Goal: Information Seeking & Learning: Compare options

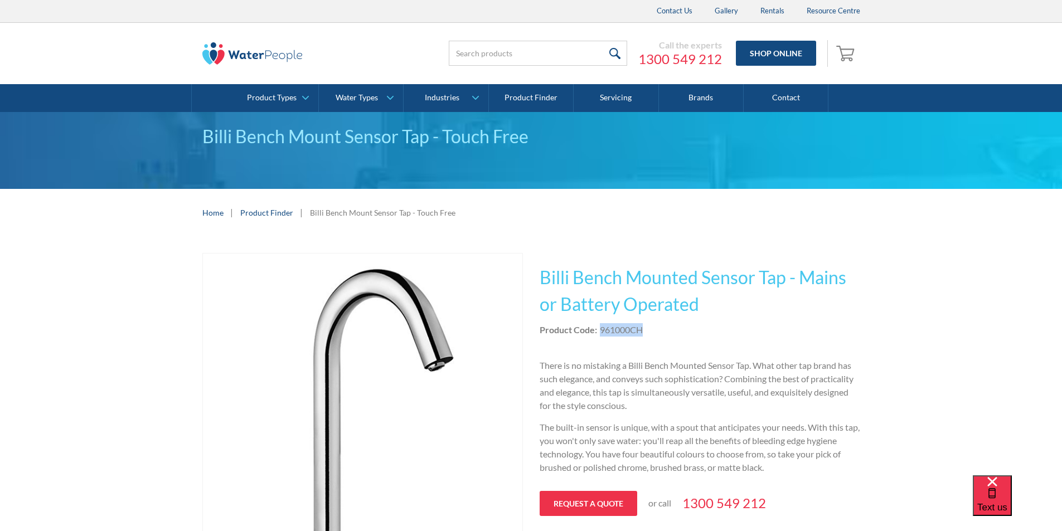
drag, startPoint x: 652, startPoint y: 326, endPoint x: 602, endPoint y: 327, distance: 50.2
click at [602, 327] on div "Product Code: 961000CH" at bounding box center [700, 329] width 321 height 13
copy div "961000CH"
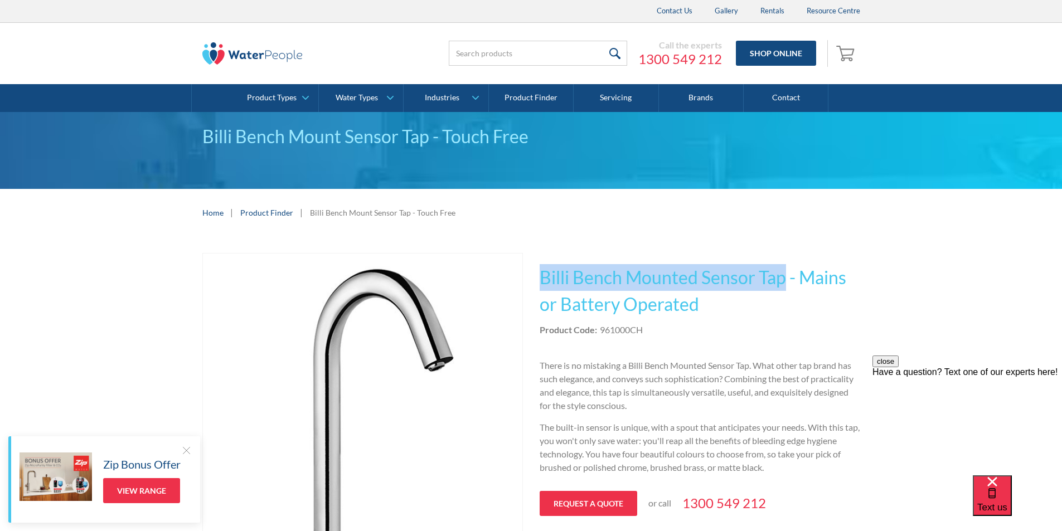
drag, startPoint x: 786, startPoint y: 278, endPoint x: 536, endPoint y: 265, distance: 249.6
click at [536, 265] on div "Play video Fits Most Brands Best Seller No items found. This tap design is incl…" at bounding box center [531, 438] width 658 height 371
copy h1 "Billi Bench Mounted Sensor Tap"
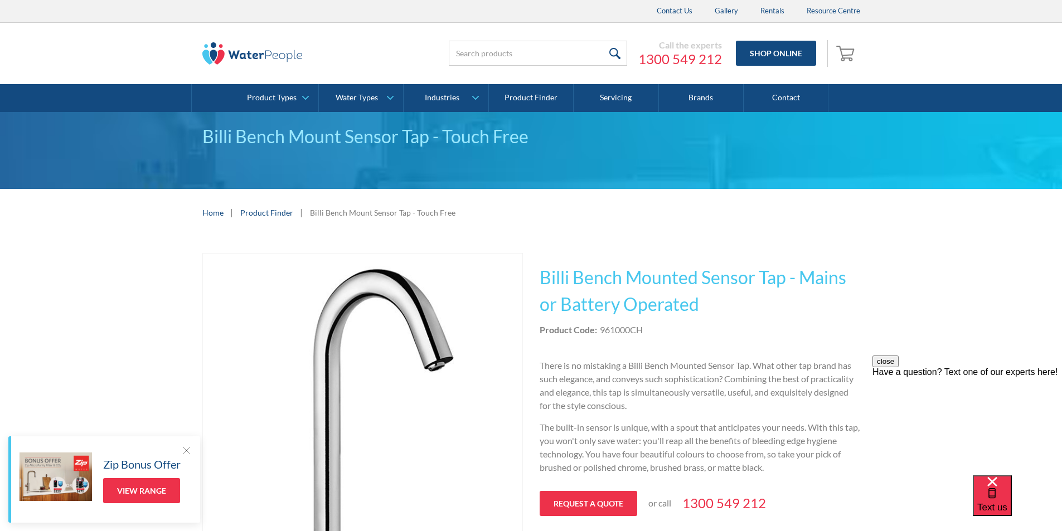
click at [650, 333] on div "Product Code: 961000CH" at bounding box center [700, 329] width 321 height 13
drag, startPoint x: 646, startPoint y: 328, endPoint x: 598, endPoint y: 326, distance: 47.4
click at [598, 326] on div "Product Code: 961000CH" at bounding box center [700, 329] width 321 height 13
copy div "961000CH"
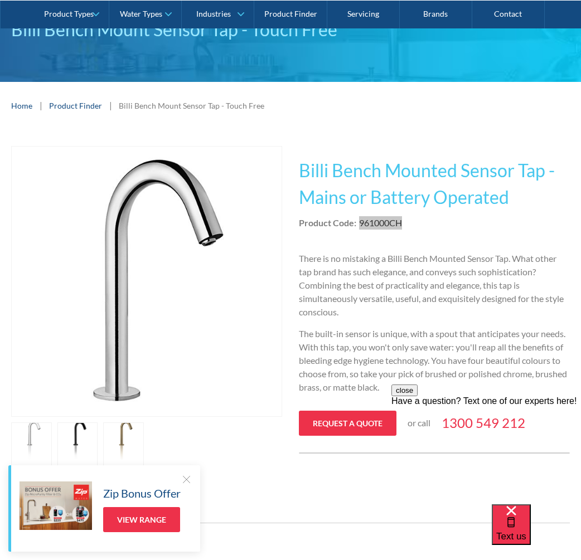
scroll to position [112, 0]
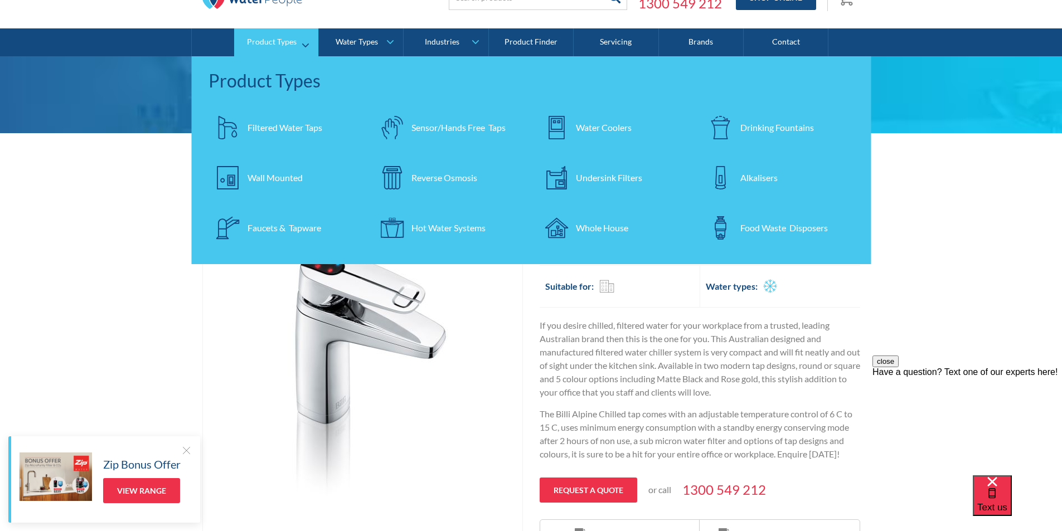
click at [272, 126] on div "Filtered Water Taps" at bounding box center [285, 127] width 75 height 13
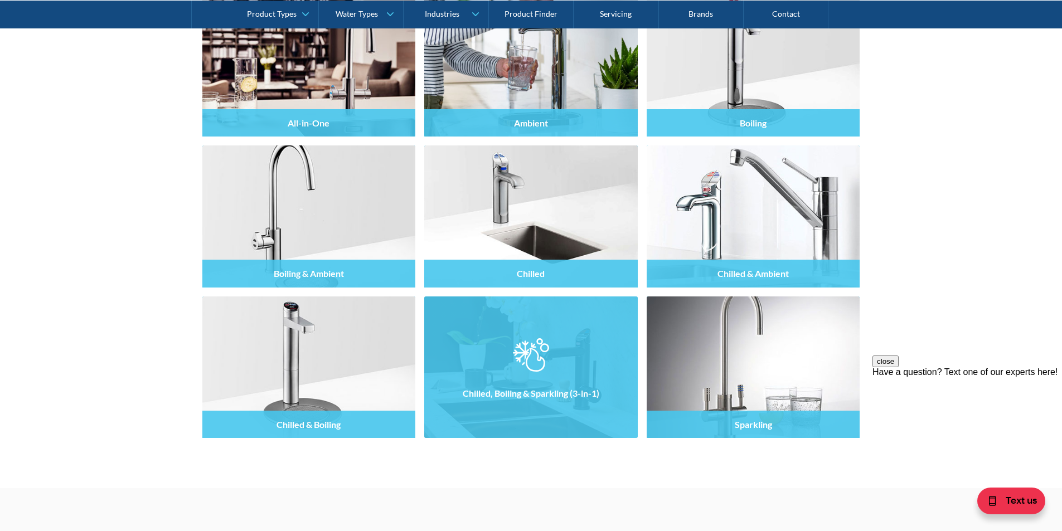
click at [525, 356] on img at bounding box center [531, 354] width 36 height 33
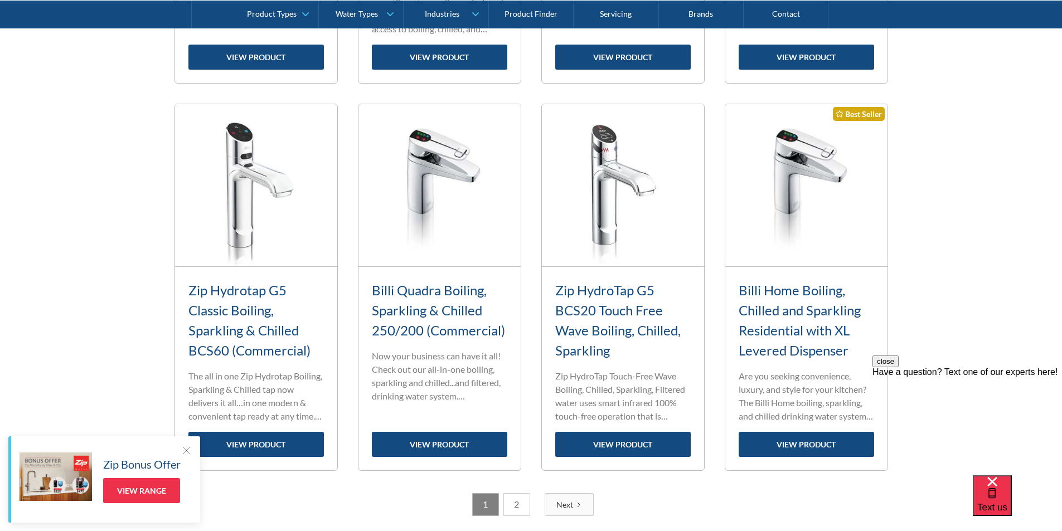
scroll to position [1282, 0]
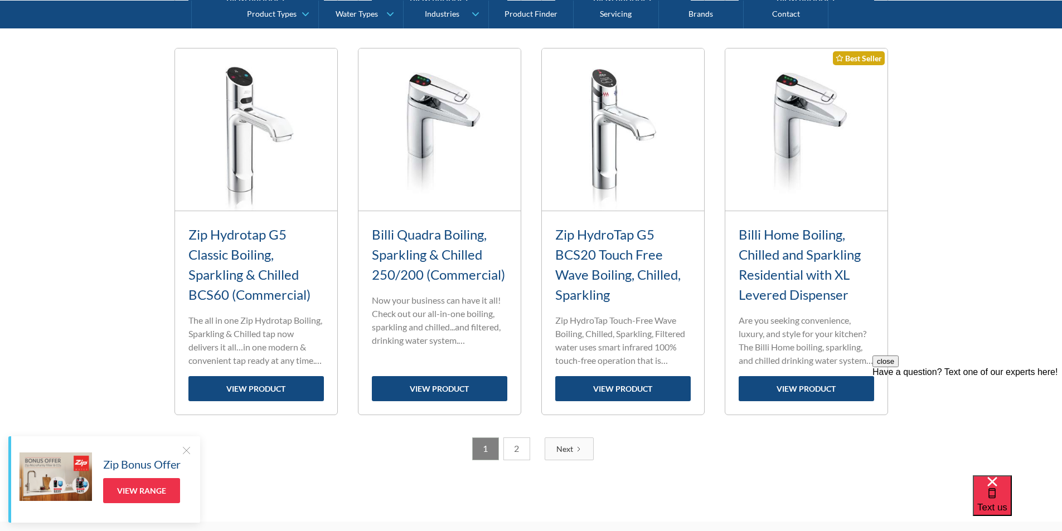
click at [515, 449] on link "2" at bounding box center [517, 449] width 27 height 23
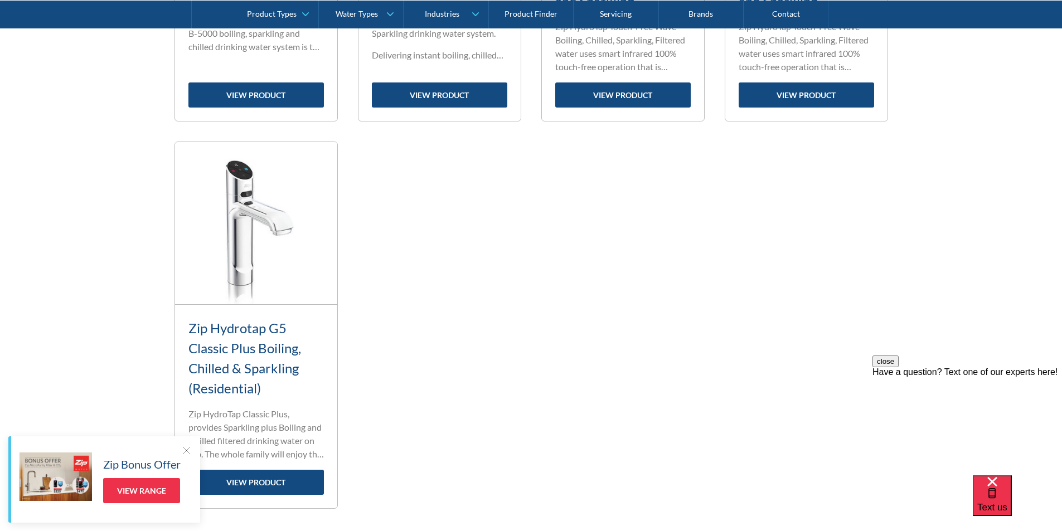
scroll to position [801, 0]
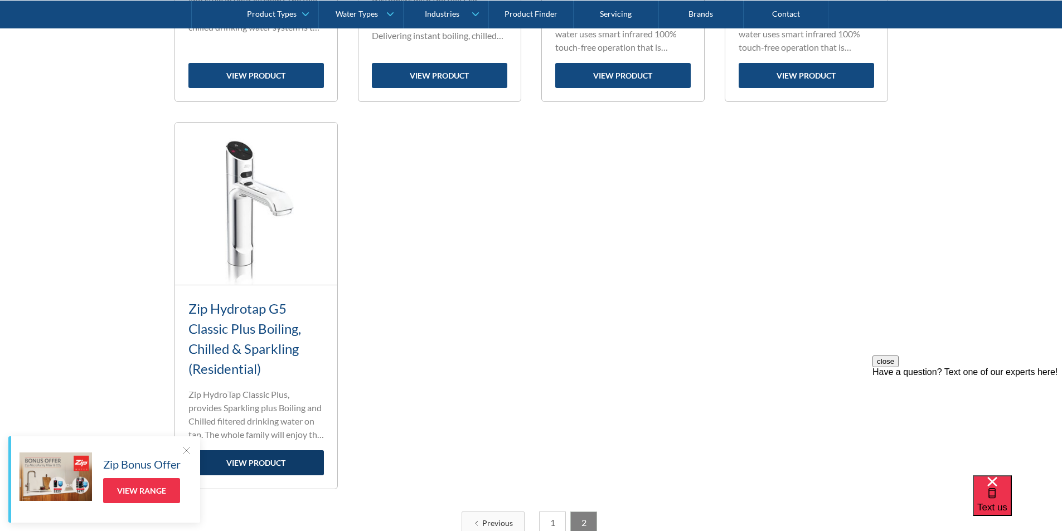
click at [264, 456] on link "view product" at bounding box center [255, 463] width 135 height 25
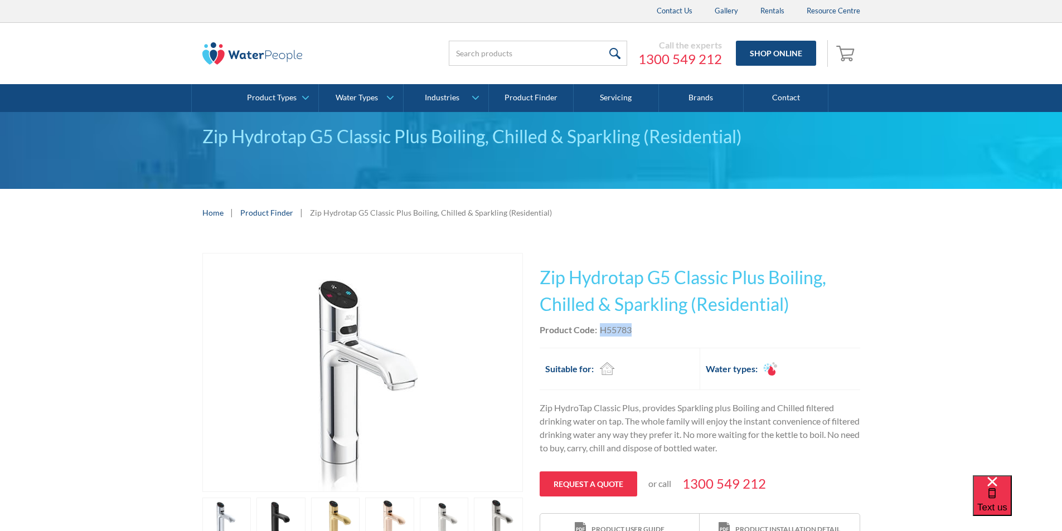
drag, startPoint x: 634, startPoint y: 330, endPoint x: 611, endPoint y: 329, distance: 23.4
click at [602, 330] on div "Product Code: H55783" at bounding box center [700, 329] width 321 height 13
copy div "H55783"
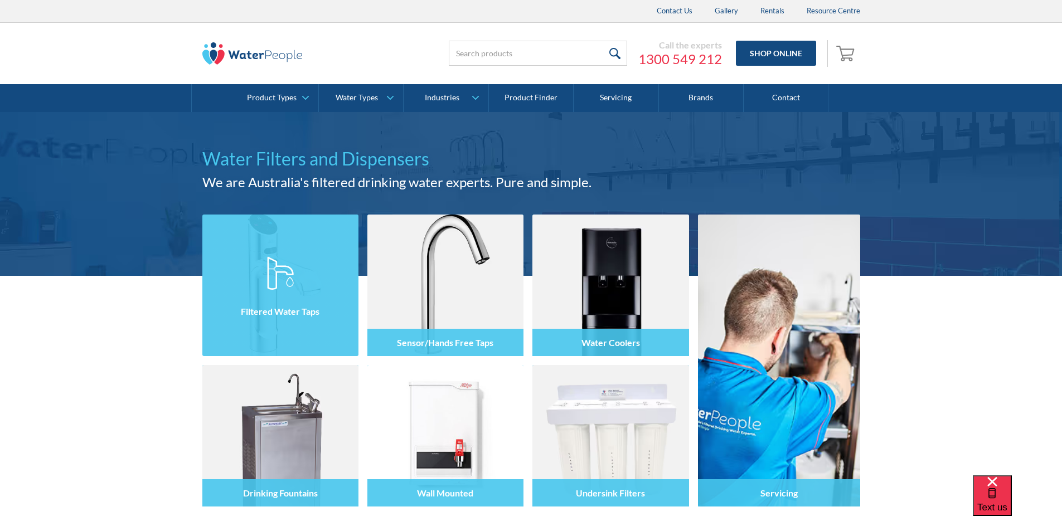
click at [273, 251] on img at bounding box center [280, 286] width 156 height 142
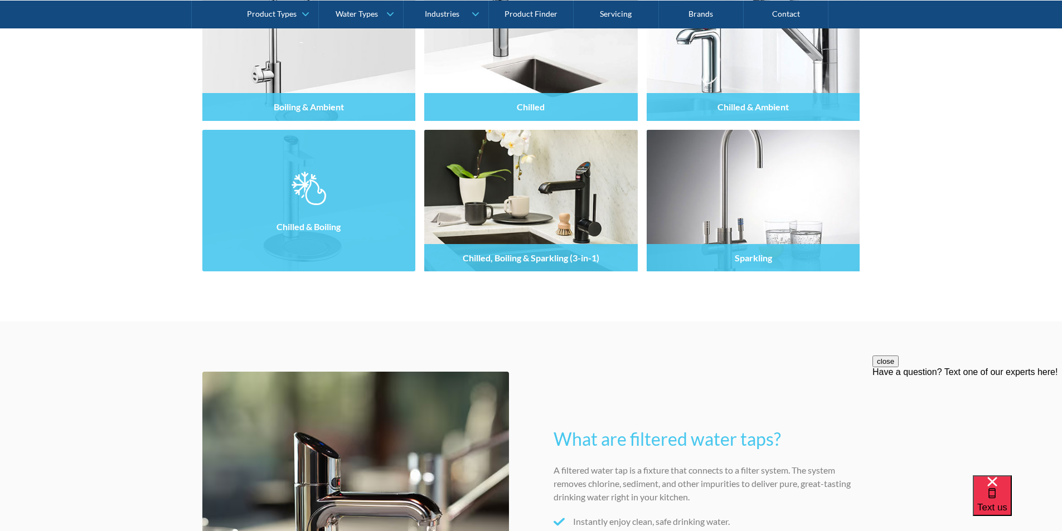
scroll to position [1170, 0]
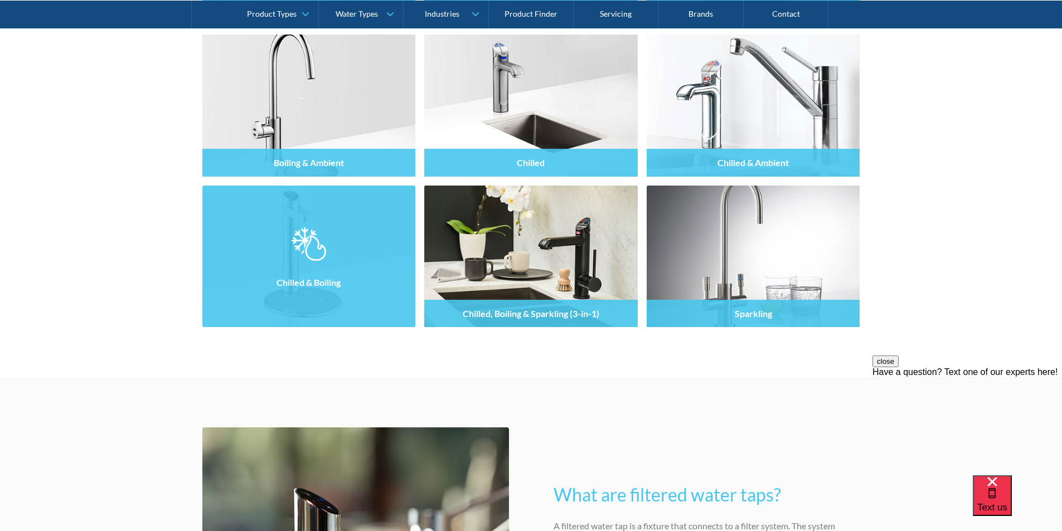
click at [312, 240] on img at bounding box center [309, 244] width 34 height 33
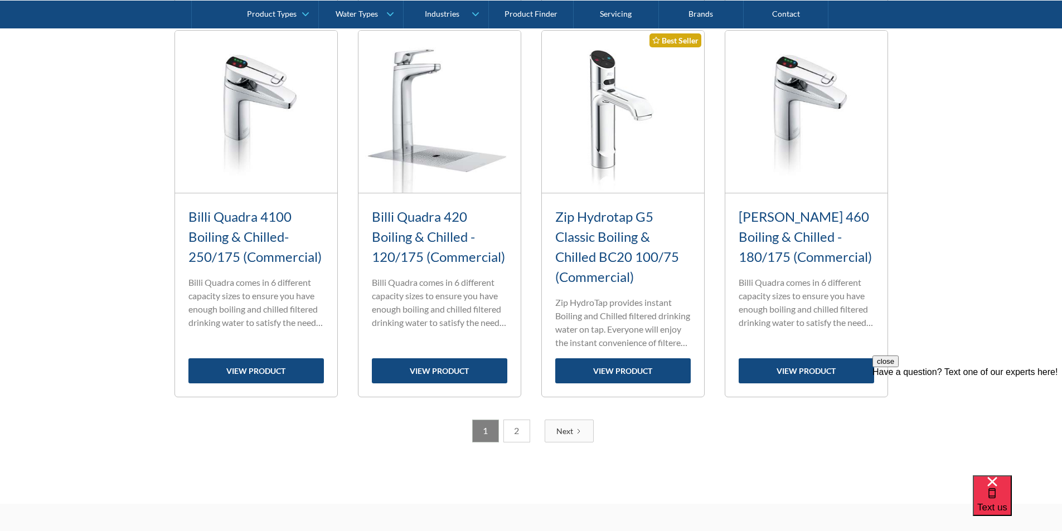
scroll to position [1450, 0]
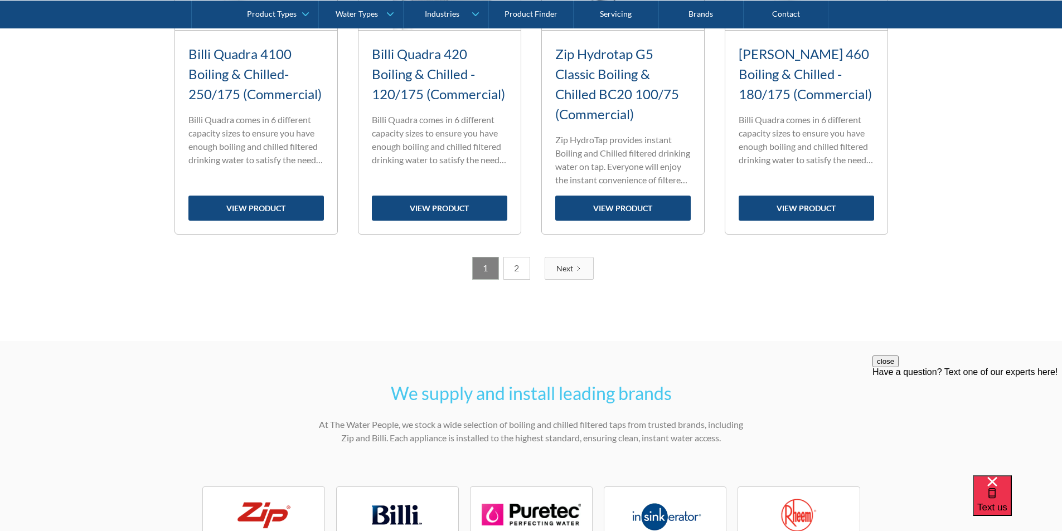
click at [514, 272] on link "2" at bounding box center [517, 268] width 27 height 23
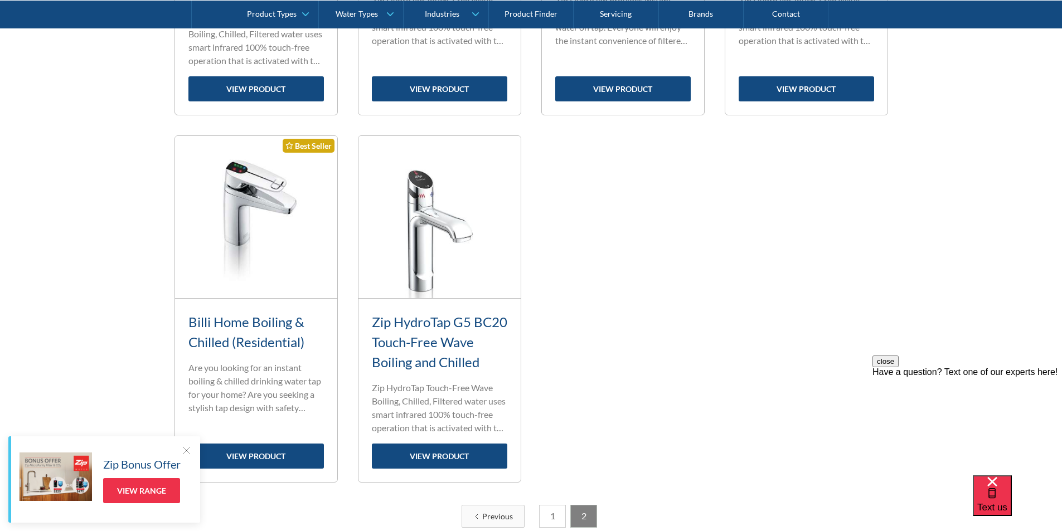
scroll to position [1178, 0]
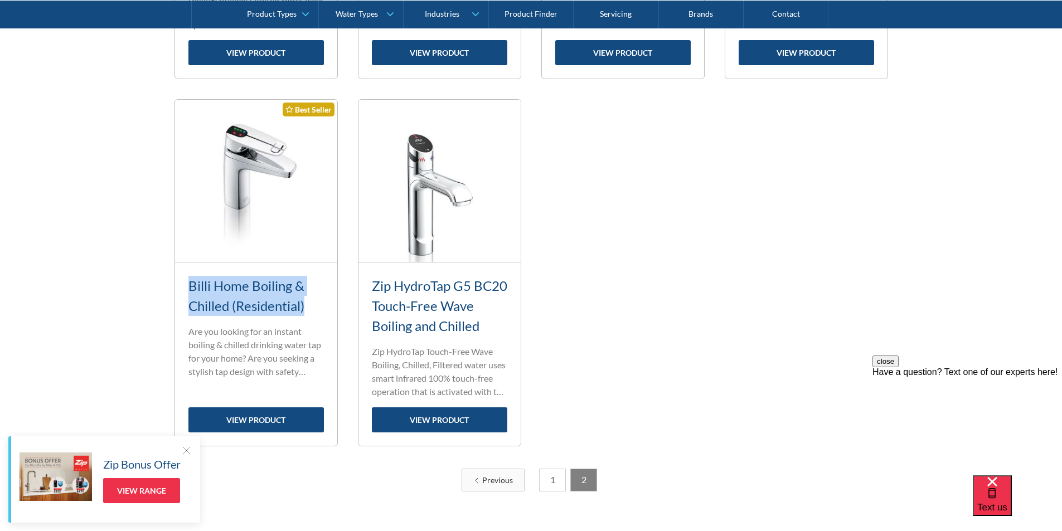
drag, startPoint x: 310, startPoint y: 306, endPoint x: 188, endPoint y: 283, distance: 124.3
click at [188, 283] on div "Billi Home Boiling & Chilled (Residential)" at bounding box center [255, 296] width 135 height 40
copy link "Billi Home Boiling & Chilled (Residential)"
click at [244, 417] on link "view product" at bounding box center [255, 420] width 135 height 25
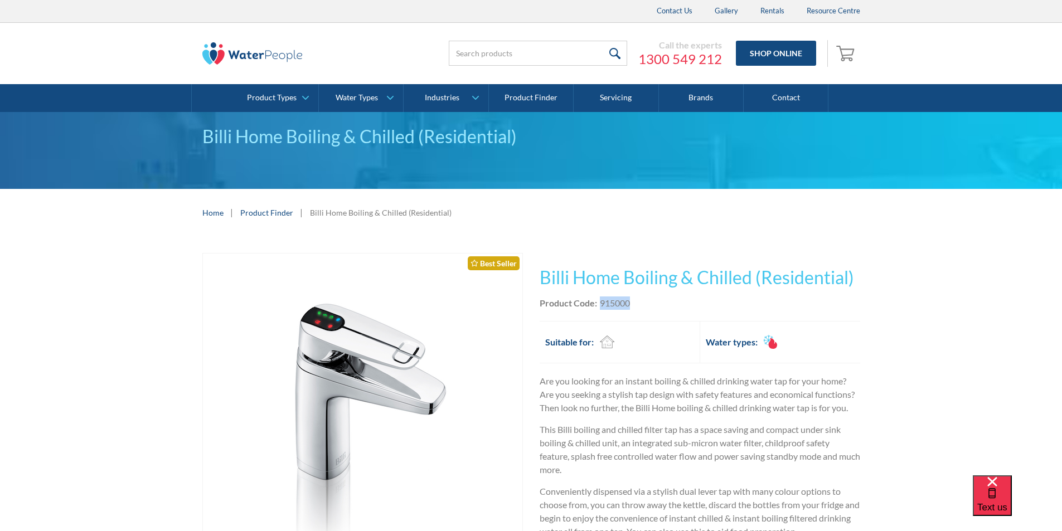
drag, startPoint x: 632, startPoint y: 302, endPoint x: 599, endPoint y: 303, distance: 32.9
click at [599, 303] on div "Product Code: 915000" at bounding box center [700, 303] width 321 height 13
copy div "915000"
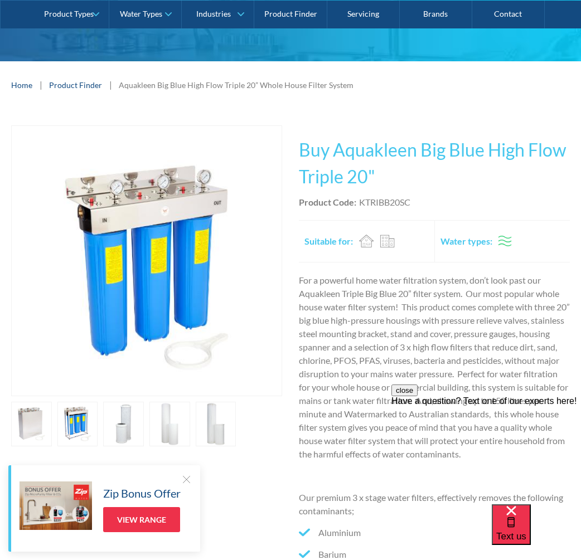
scroll to position [223, 0]
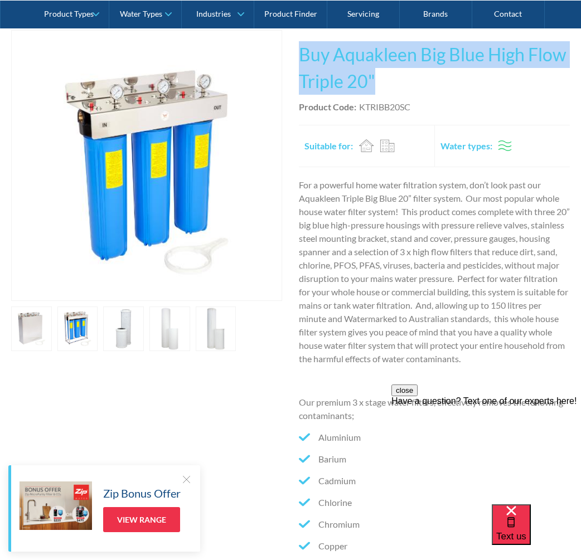
drag, startPoint x: 376, startPoint y: 81, endPoint x: 299, endPoint y: 52, distance: 81.5
click at [299, 52] on h1 "Buy Aquakleen Big Blue High Flow Triple 20"" at bounding box center [434, 68] width 271 height 54
copy h1 "Buy Aquakleen Big Blue High Flow Triple 20""
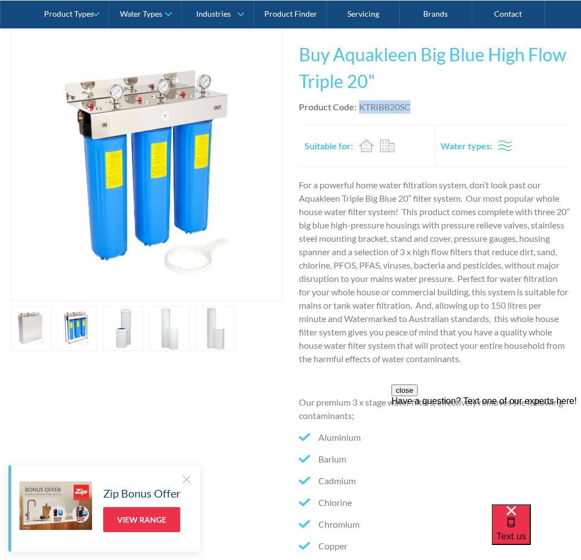
drag, startPoint x: 415, startPoint y: 109, endPoint x: 360, endPoint y: 112, distance: 55.3
click at [360, 112] on div "Product Code: KTRIBB20SC" at bounding box center [434, 106] width 271 height 13
copy div "KTRIBB20SC"
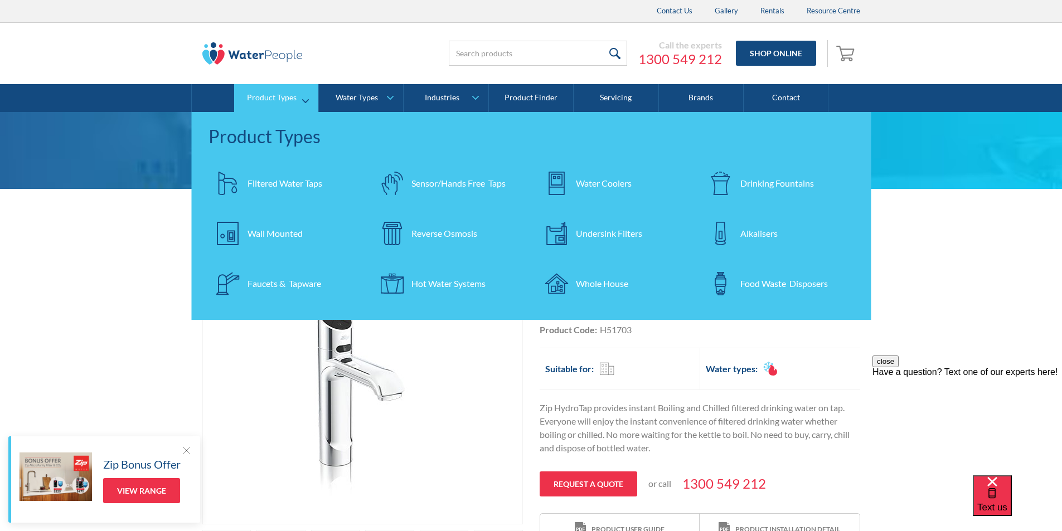
click at [291, 179] on div "Filtered Water Taps" at bounding box center [285, 183] width 75 height 13
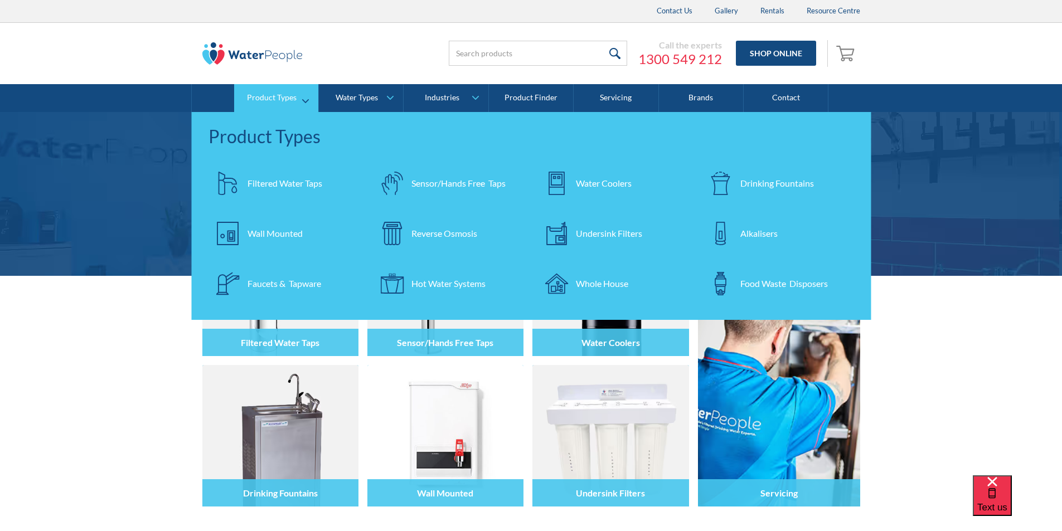
click at [304, 96] on link "Product Types" at bounding box center [276, 98] width 84 height 28
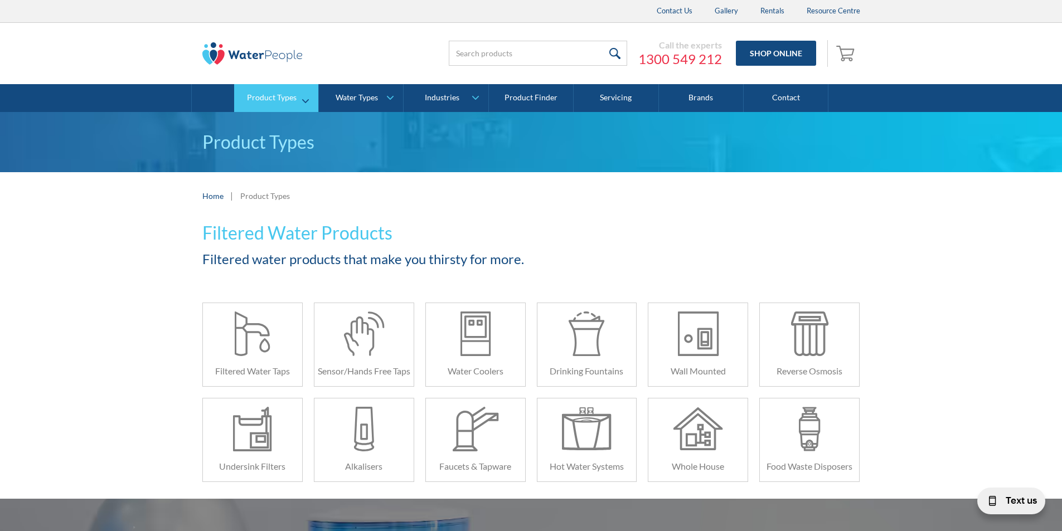
drag, startPoint x: 0, startPoint y: 0, endPoint x: 303, endPoint y: 96, distance: 318.3
click at [303, 96] on link "Product Types" at bounding box center [276, 98] width 84 height 28
click at [284, 93] on div "Product Types" at bounding box center [272, 97] width 50 height 9
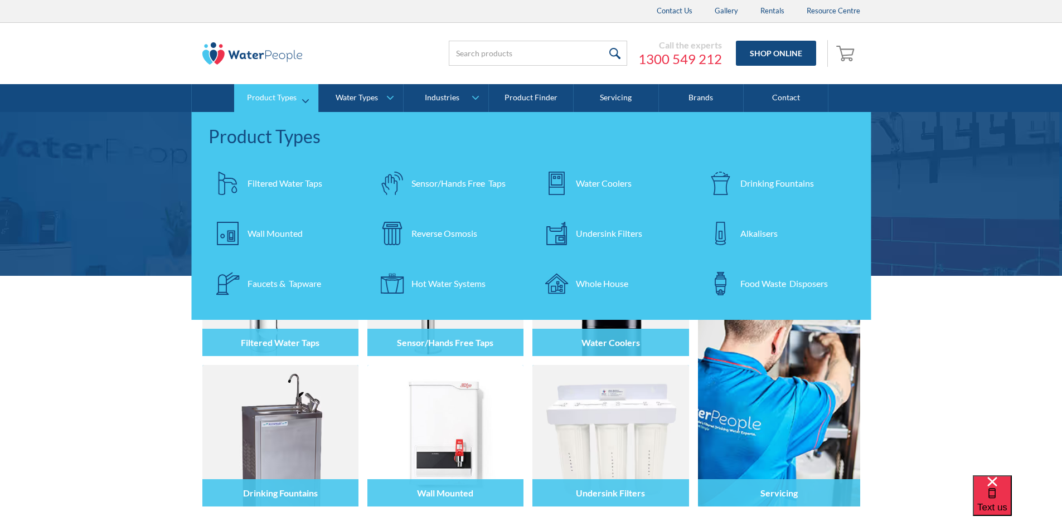
click at [279, 182] on div "Filtered Water Taps" at bounding box center [285, 183] width 75 height 13
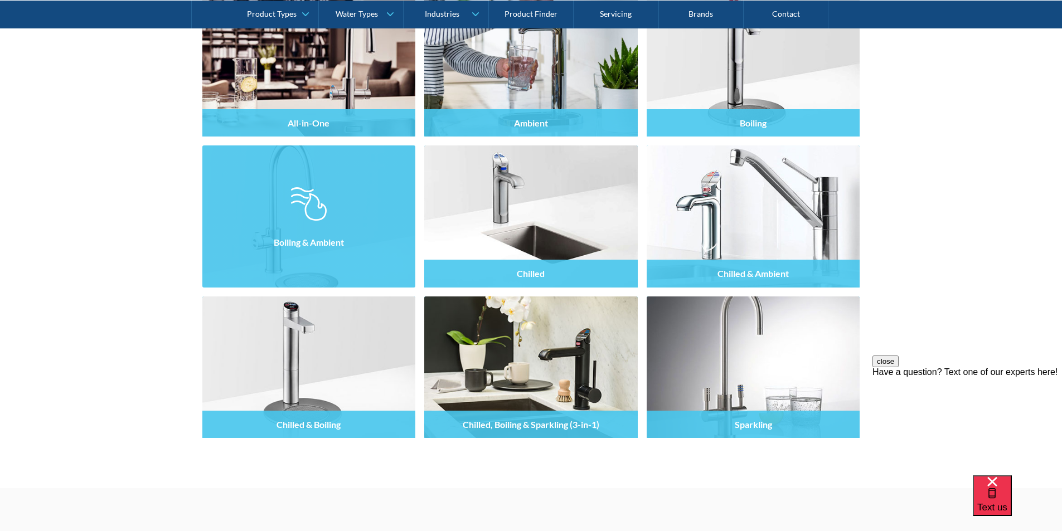
click at [313, 239] on h4 "Boiling & Ambient" at bounding box center [309, 242] width 70 height 11
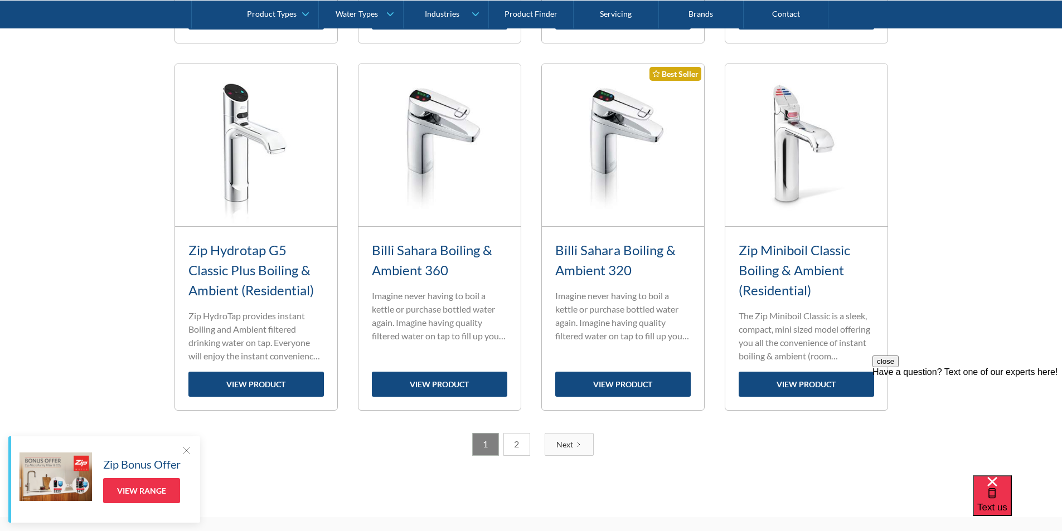
scroll to position [1282, 0]
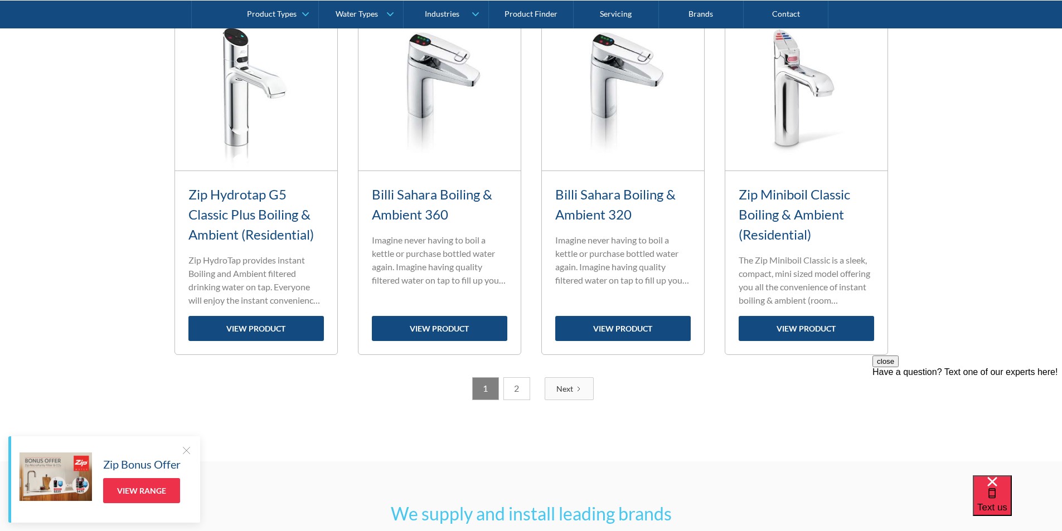
click at [526, 387] on link "2" at bounding box center [517, 388] width 27 height 23
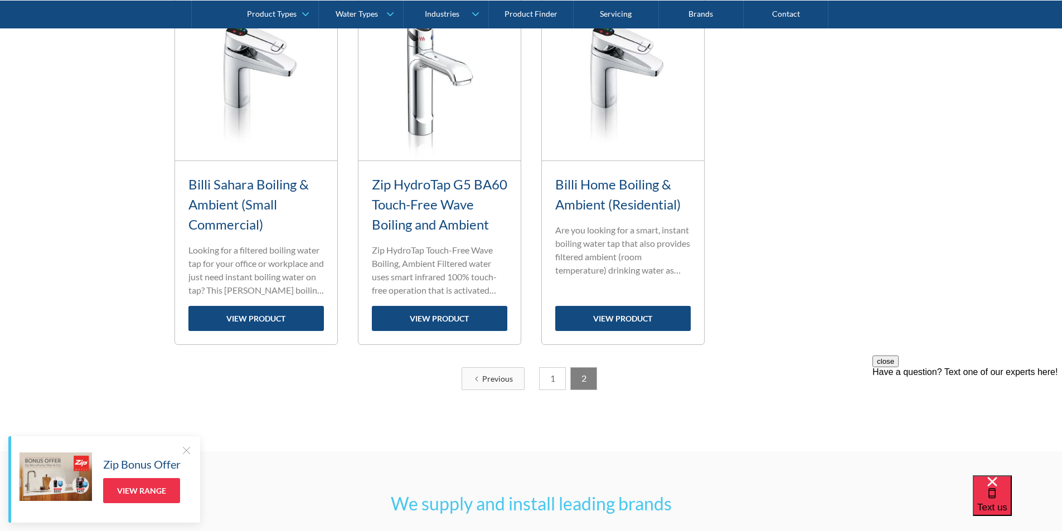
scroll to position [633, 0]
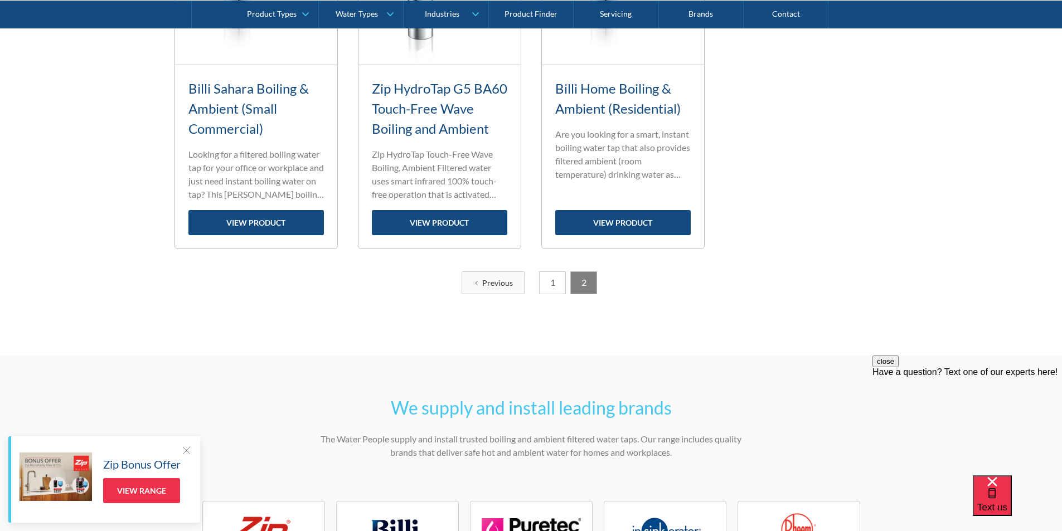
click at [551, 283] on link "1" at bounding box center [552, 283] width 27 height 23
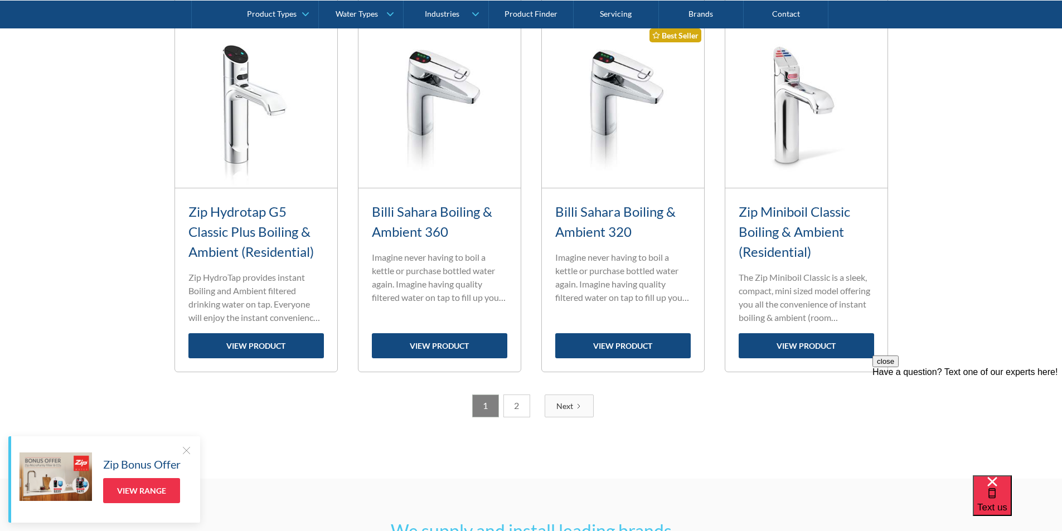
scroll to position [1282, 0]
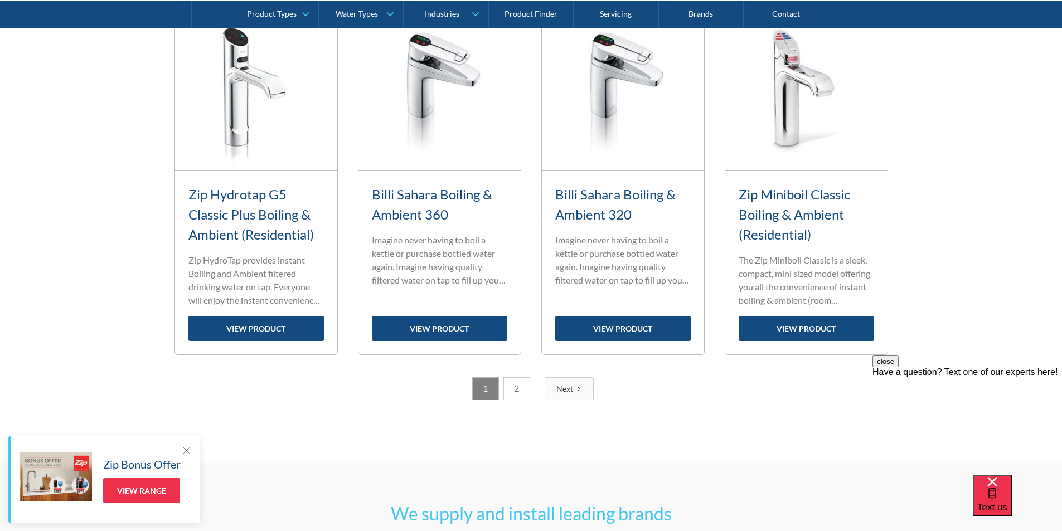
click at [521, 390] on link "2" at bounding box center [517, 388] width 27 height 23
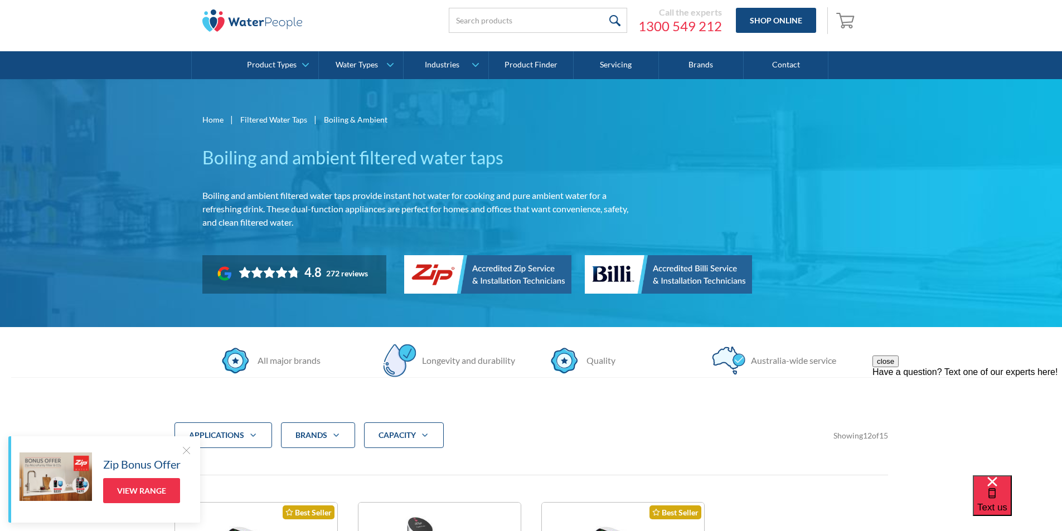
scroll to position [0, 0]
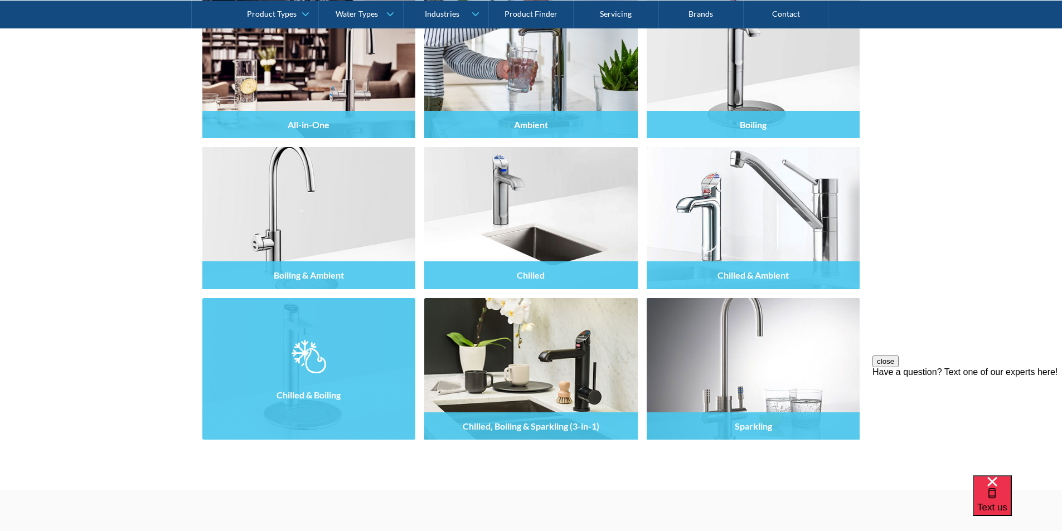
click at [338, 351] on div at bounding box center [309, 379] width 214 height 67
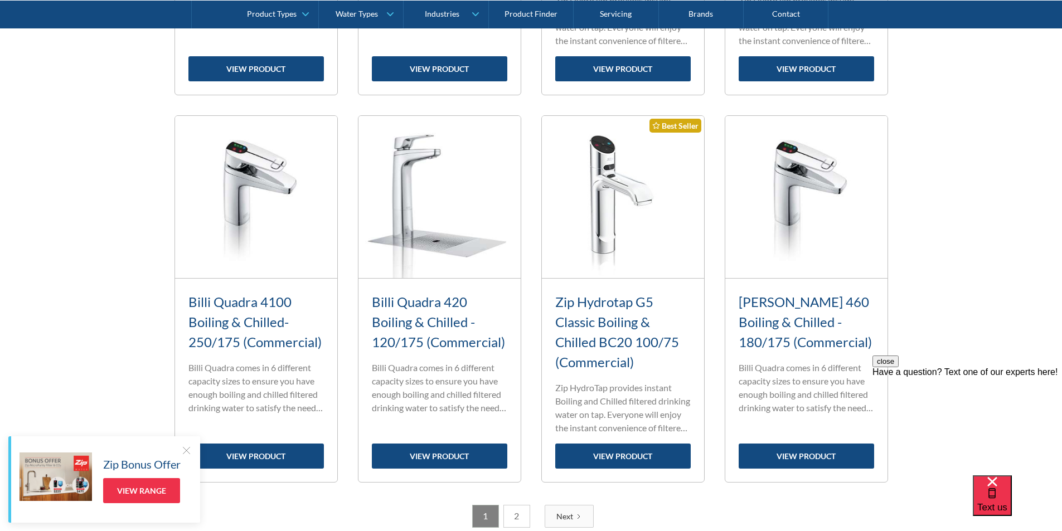
scroll to position [1227, 0]
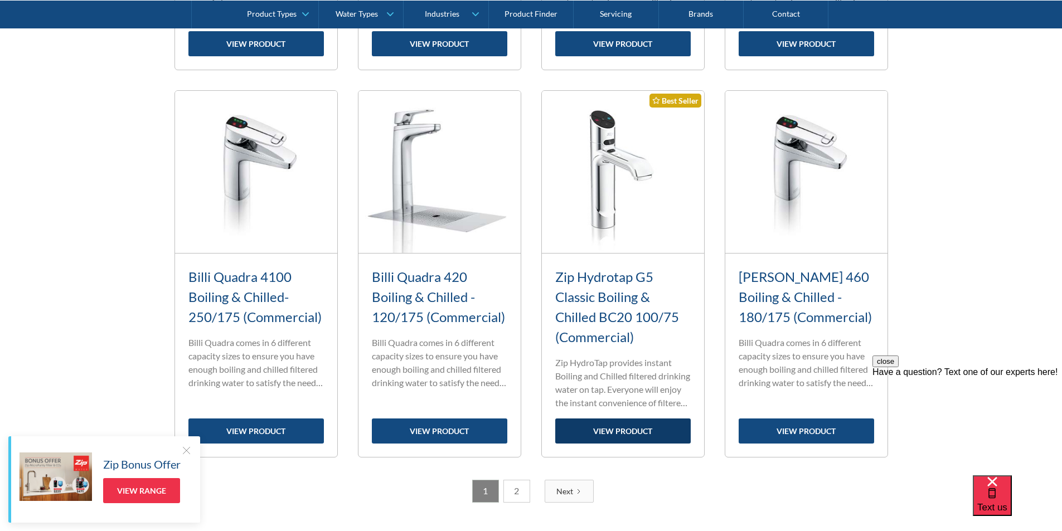
click at [631, 430] on link "view product" at bounding box center [622, 431] width 135 height 25
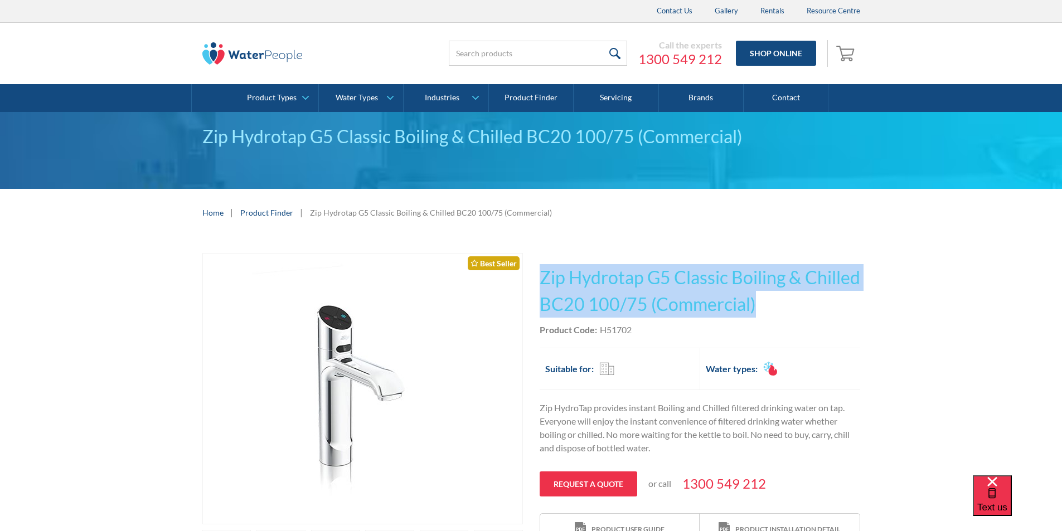
drag, startPoint x: 833, startPoint y: 299, endPoint x: 539, endPoint y: 270, distance: 295.3
click at [540, 270] on h1 "Zip Hydrotap G5 Classic Boiling & Chilled BC20 100/75 (Commercial)" at bounding box center [700, 291] width 321 height 54
copy h1 "Zip Hydrotap G5 Classic Boiling & Chilled BC20 100/75 (Commercial)"
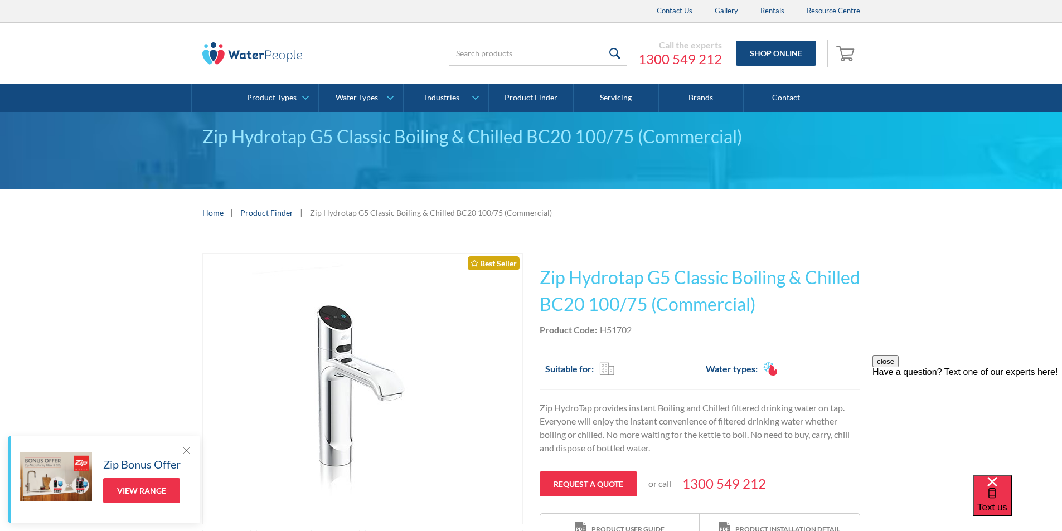
click at [642, 331] on div "Product Code: H51702" at bounding box center [700, 329] width 321 height 13
drag, startPoint x: 638, startPoint y: 333, endPoint x: 598, endPoint y: 326, distance: 40.7
click at [598, 326] on div "Product Code: H51702" at bounding box center [700, 329] width 321 height 13
copy div "H51702"
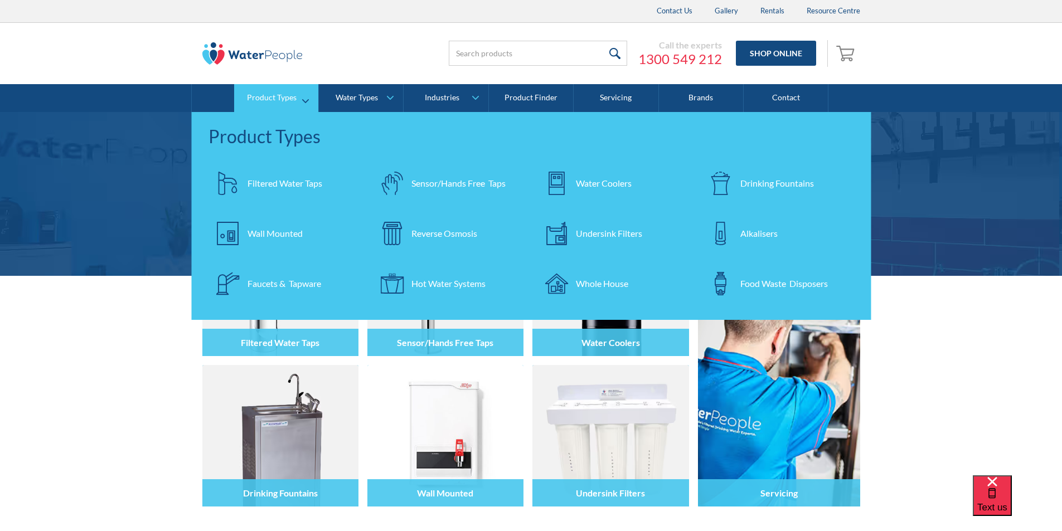
click at [292, 186] on div "Filtered Water Taps" at bounding box center [285, 183] width 75 height 13
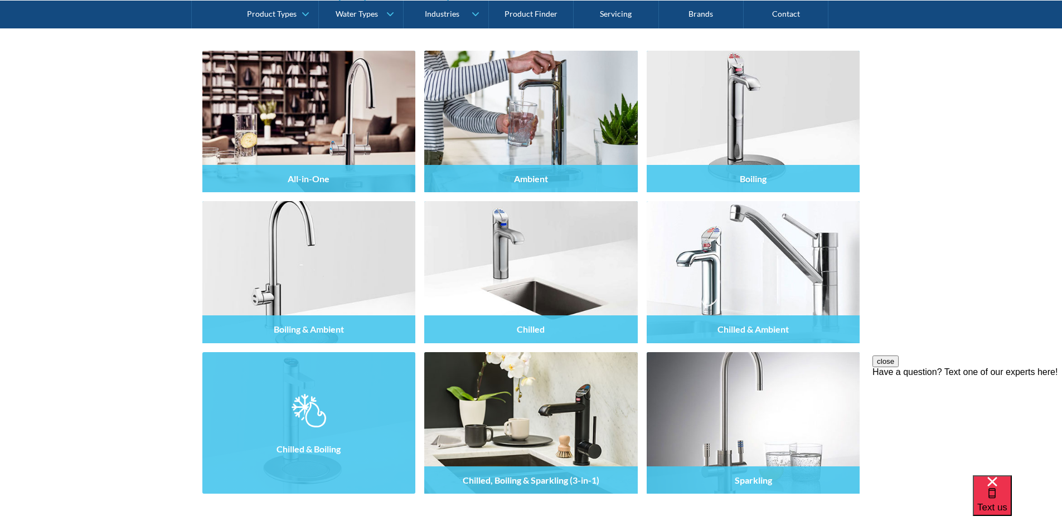
click at [331, 404] on div at bounding box center [309, 433] width 214 height 67
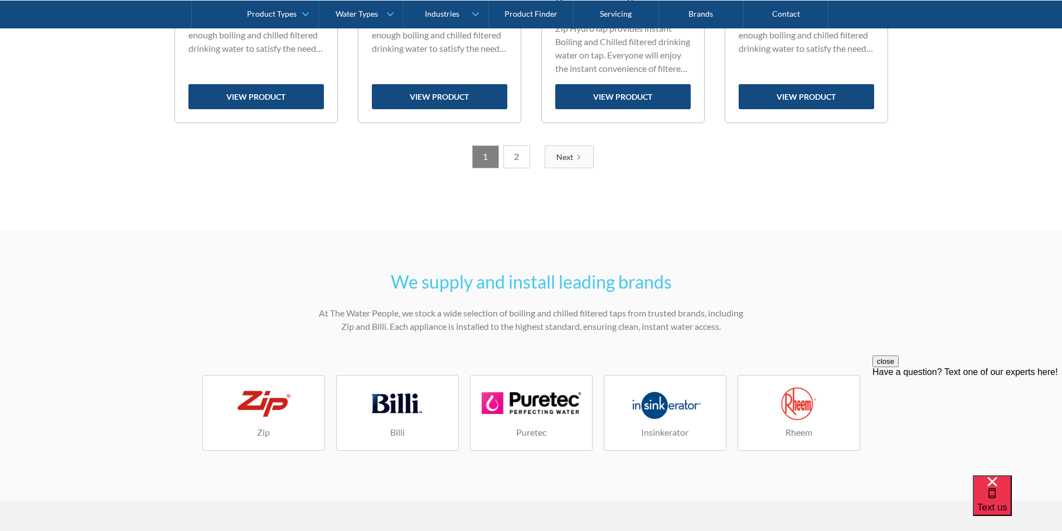
click at [516, 156] on link "2" at bounding box center [517, 157] width 27 height 23
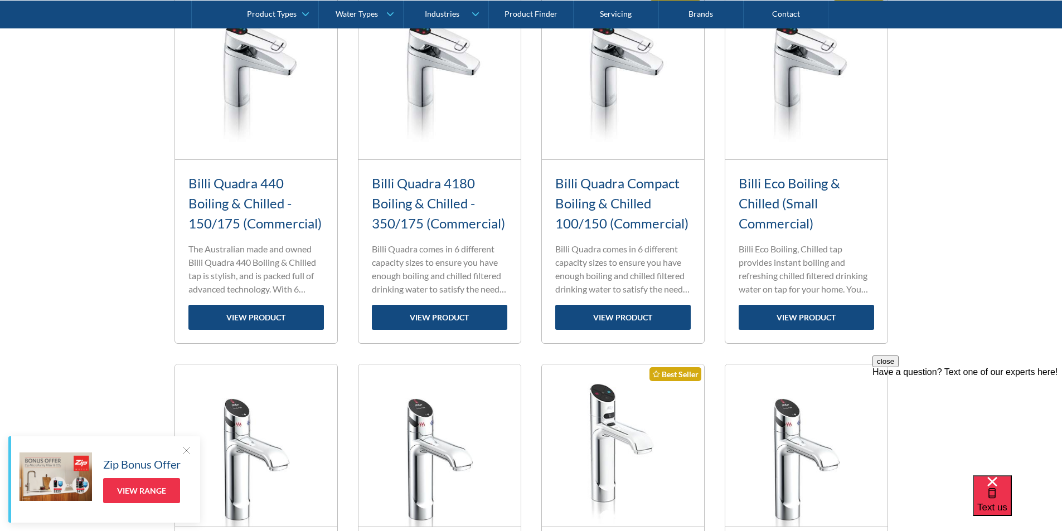
scroll to position [509, 0]
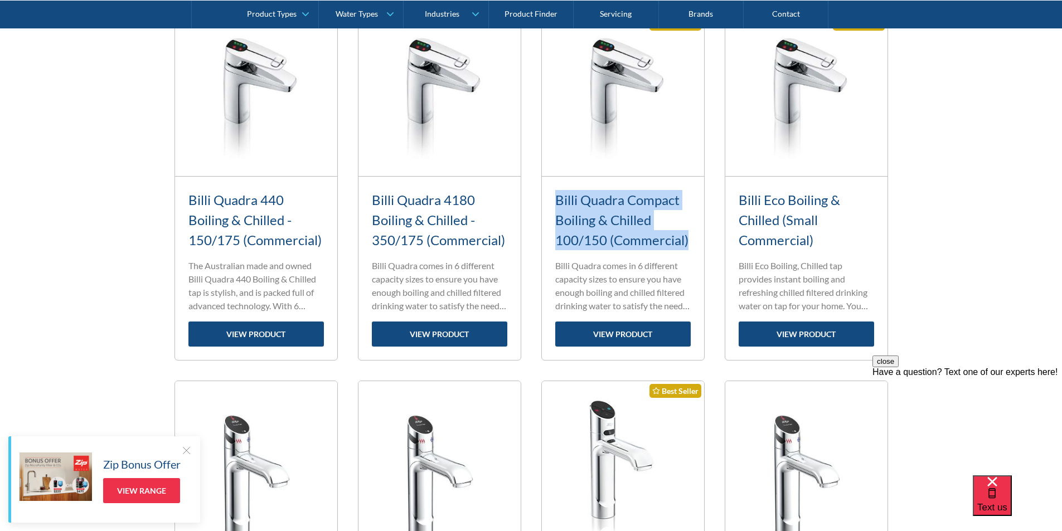
drag, startPoint x: 693, startPoint y: 241, endPoint x: 554, endPoint y: 200, distance: 144.7
click at [554, 200] on div "Billi Quadra Compact Boiling & Chilled 100/150 (Commercial) Standard range filt…" at bounding box center [623, 268] width 162 height 183
copy link "Billi Quadra Compact Boiling & Chilled 100/150 (Commercial)"
click at [623, 335] on link "view product" at bounding box center [622, 334] width 135 height 25
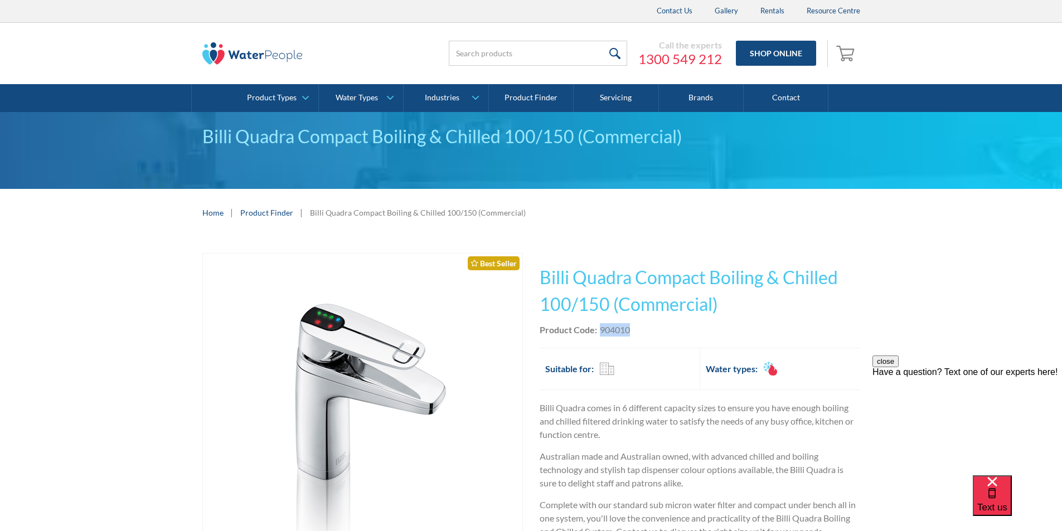
drag, startPoint x: 634, startPoint y: 331, endPoint x: 601, endPoint y: 328, distance: 33.6
click at [601, 328] on div "Product Code: 904010" at bounding box center [700, 329] width 321 height 13
copy div "904010"
